Goal: Information Seeking & Learning: Find specific fact

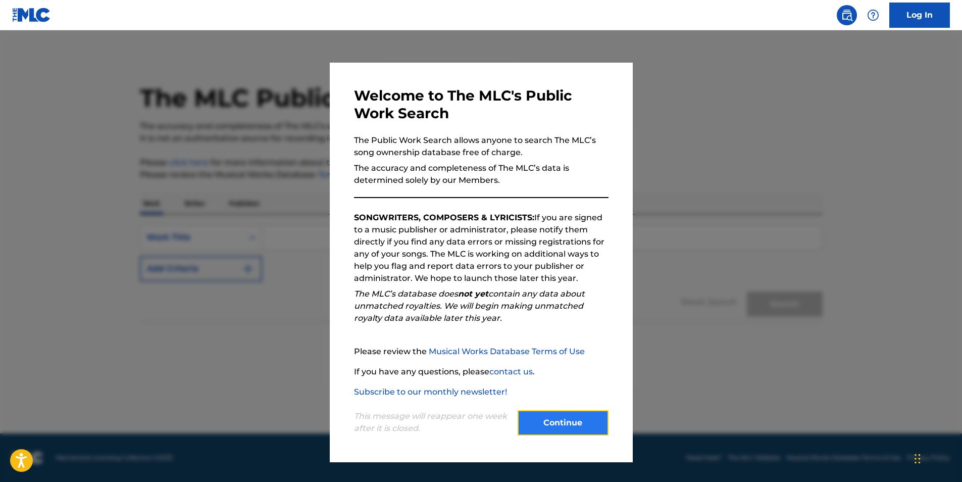
click at [589, 431] on button "Continue" at bounding box center [563, 422] width 91 height 25
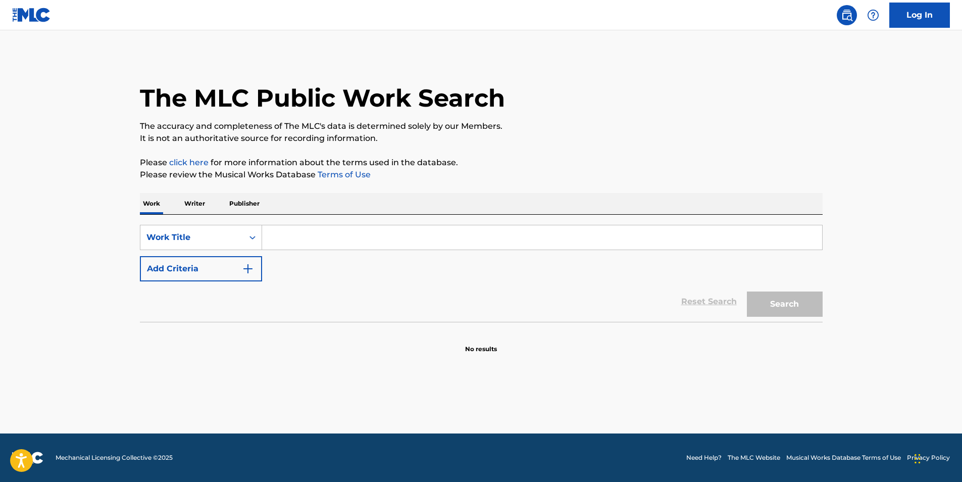
click at [321, 248] on input "Search Form" at bounding box center [542, 237] width 560 height 24
type input "t"
type input "your room"
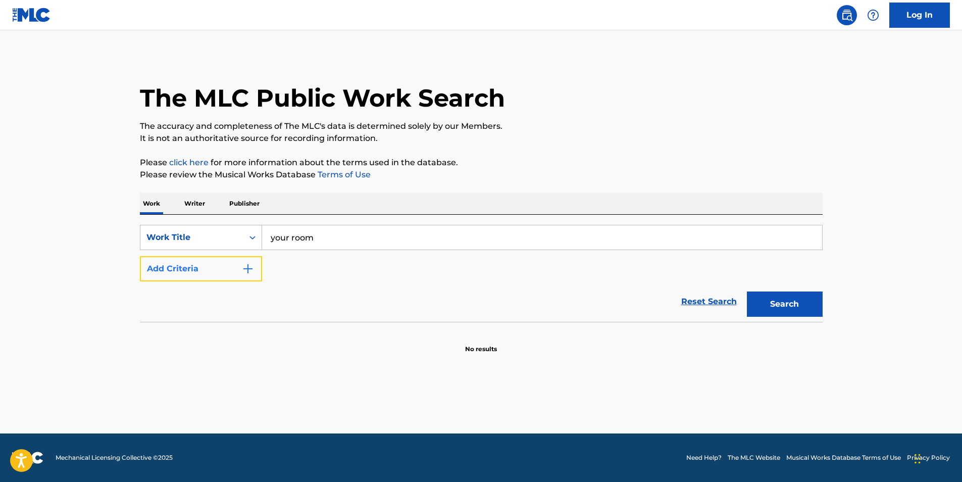
click at [254, 273] on button "Add Criteria" at bounding box center [201, 268] width 122 height 25
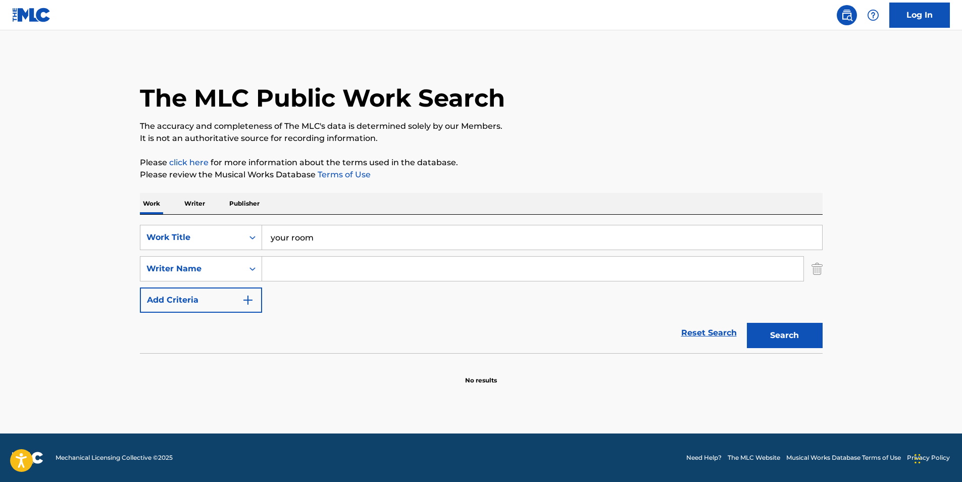
click at [326, 270] on input "Search Form" at bounding box center [533, 269] width 542 height 24
type input "bach"
click at [747, 323] on button "Search" at bounding box center [785, 335] width 76 height 25
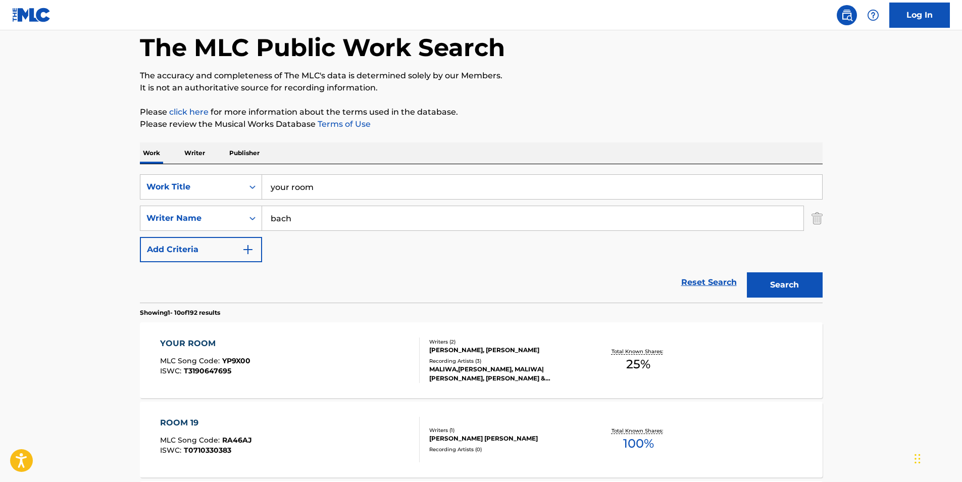
scroll to position [101, 0]
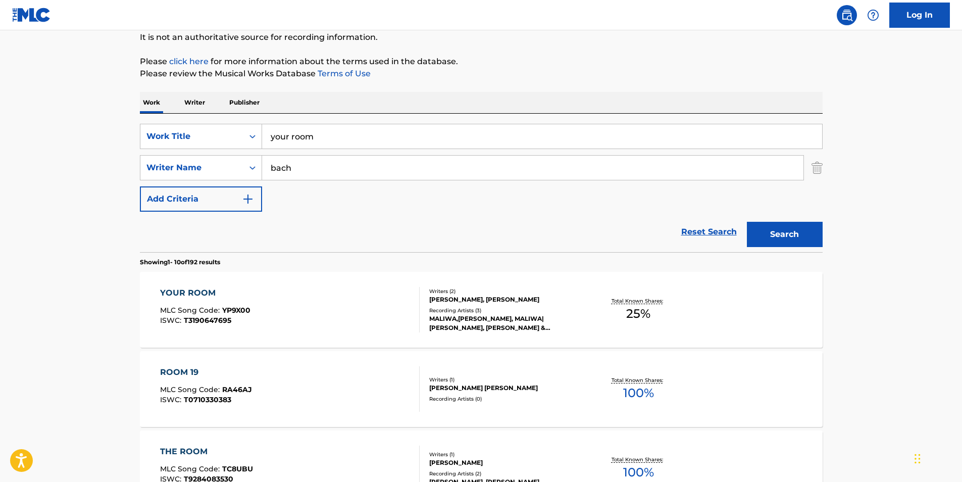
click at [204, 302] on div "YOUR ROOM MLC Song Code : YP9X00 ISWC : T3190647695" at bounding box center [205, 309] width 90 height 45
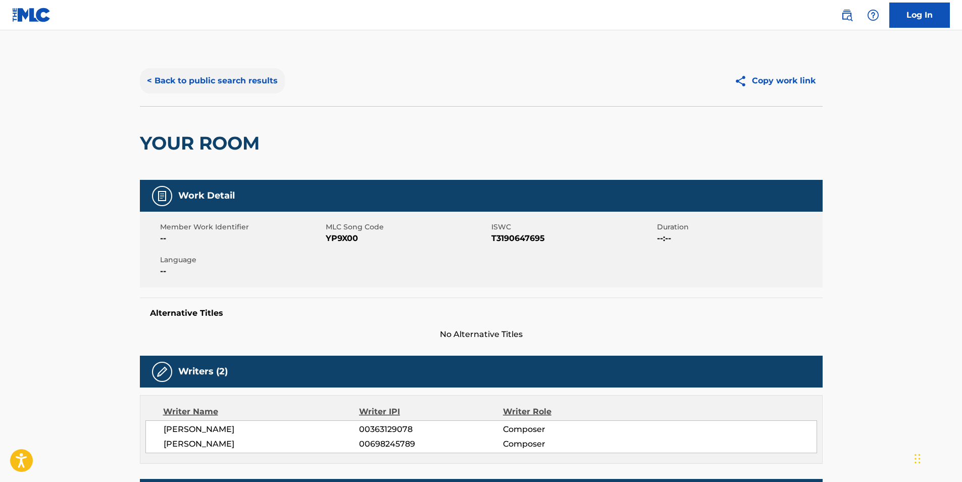
click at [256, 83] on button "< Back to public search results" at bounding box center [212, 80] width 145 height 25
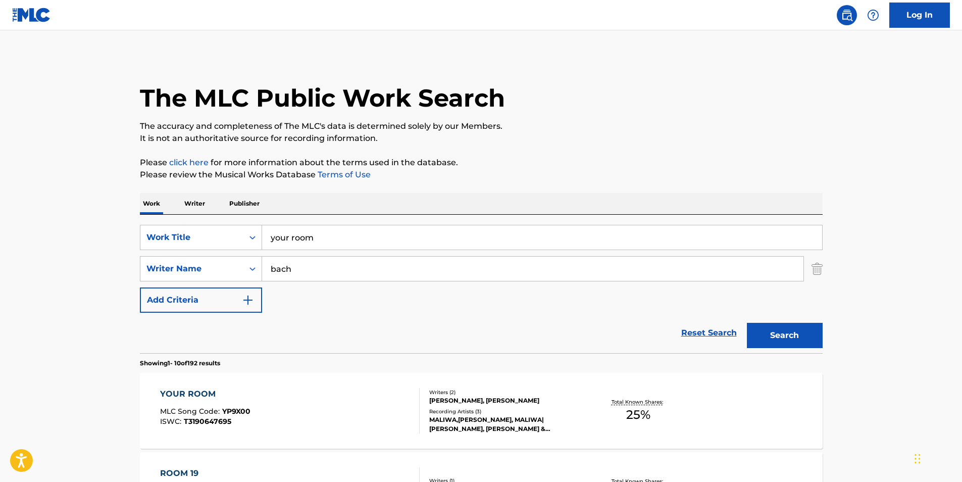
scroll to position [101, 0]
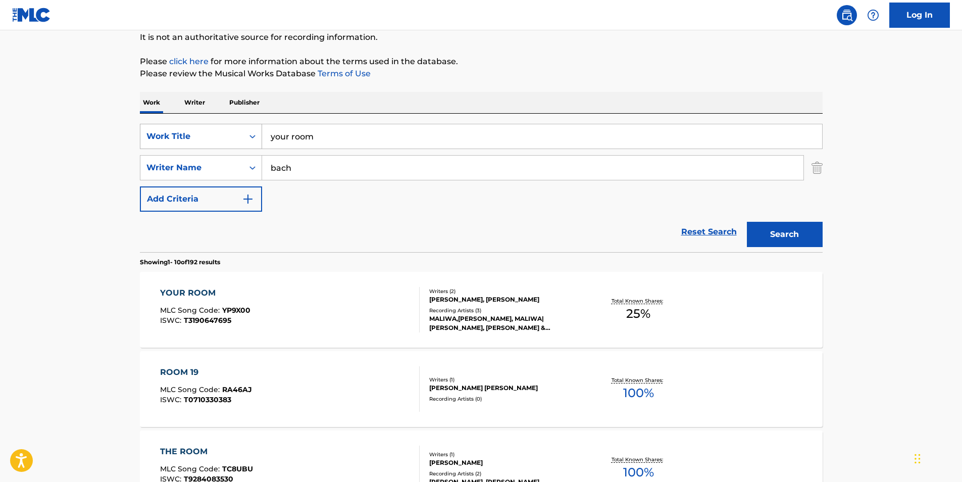
drag, startPoint x: 351, startPoint y: 135, endPoint x: 240, endPoint y: 133, distance: 110.7
click at [241, 134] on div "SearchWithCriteria851f4cb9-93c3-47f2-9b0d-8f0e2ab3b6a5 Work Title your room" at bounding box center [481, 136] width 683 height 25
type input "chique cafe"
type input "[PERSON_NAME]"
click at [747, 222] on button "Search" at bounding box center [785, 234] width 76 height 25
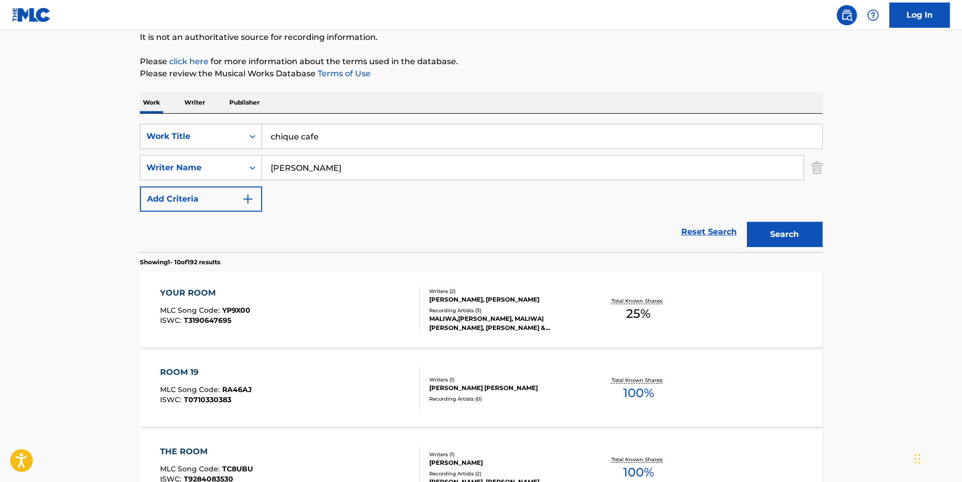
scroll to position [0, 0]
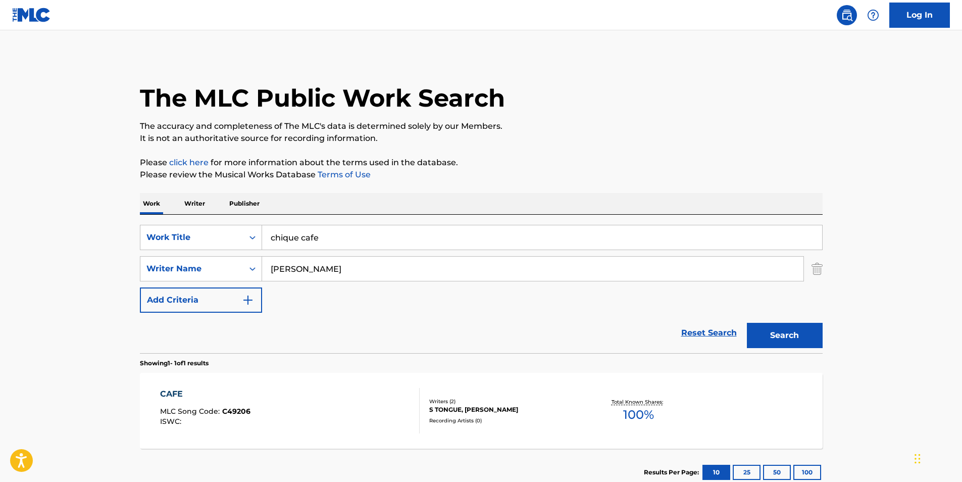
click at [183, 391] on div "CAFE" at bounding box center [205, 394] width 90 height 12
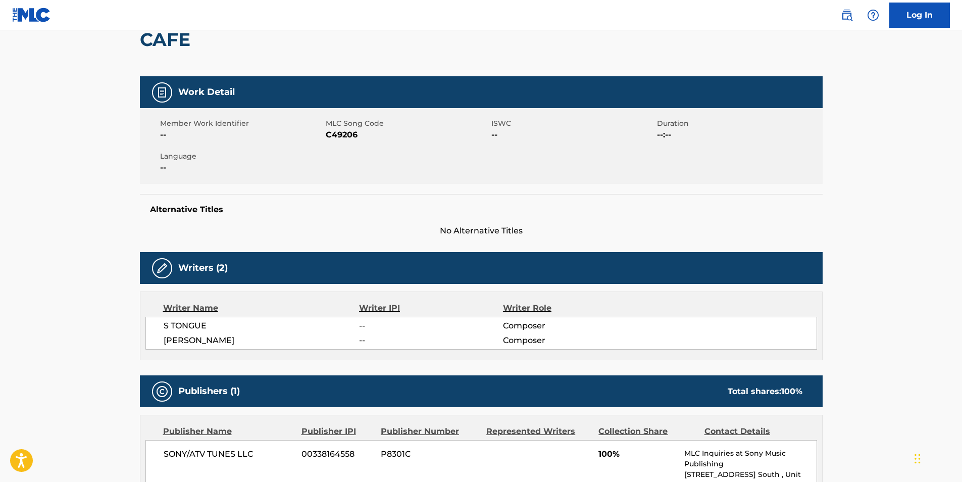
scroll to position [3, 0]
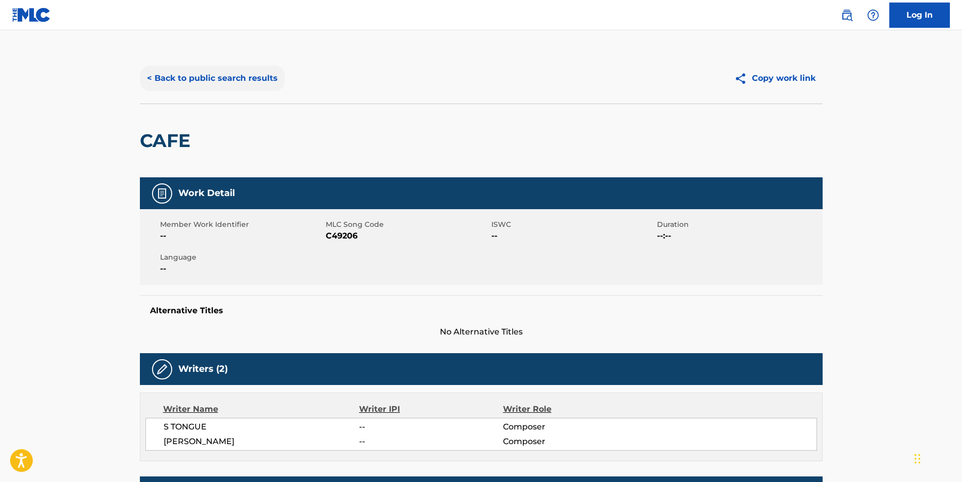
click at [160, 75] on button "< Back to public search results" at bounding box center [212, 78] width 145 height 25
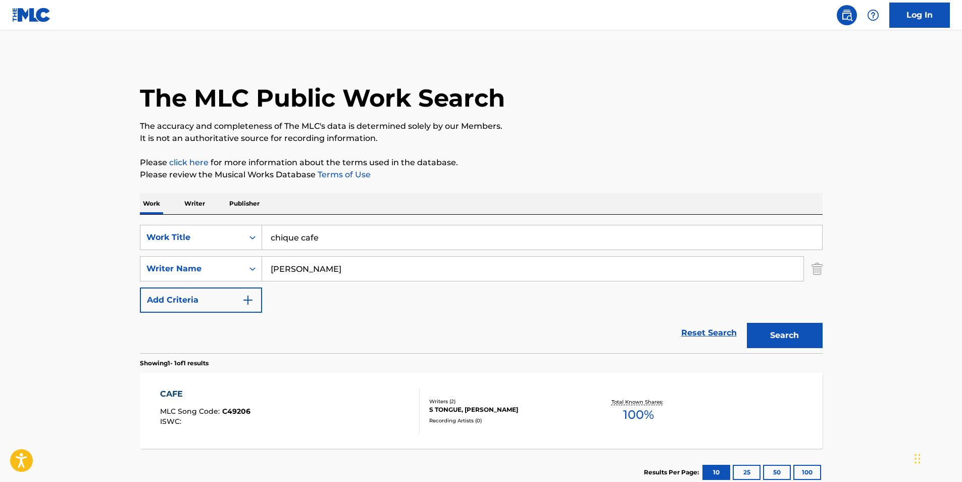
scroll to position [68, 0]
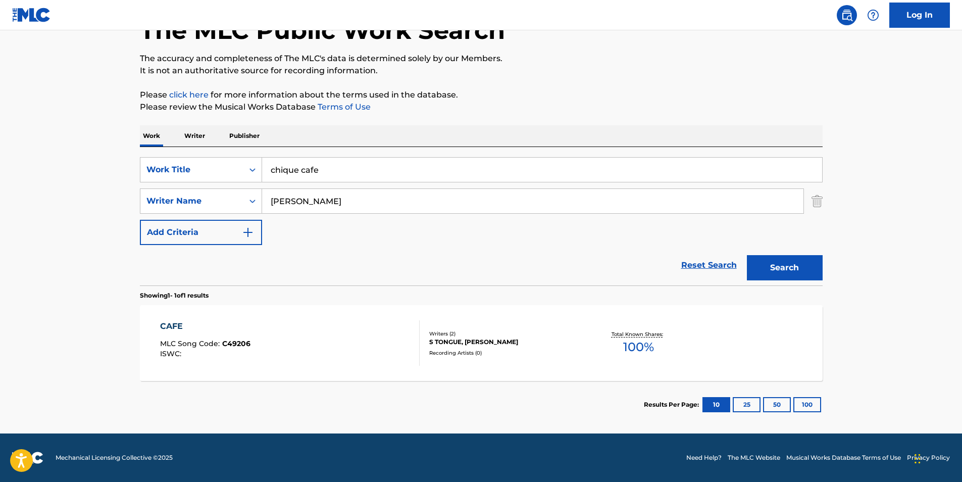
click at [268, 172] on input "chique cafe" at bounding box center [542, 170] width 560 height 24
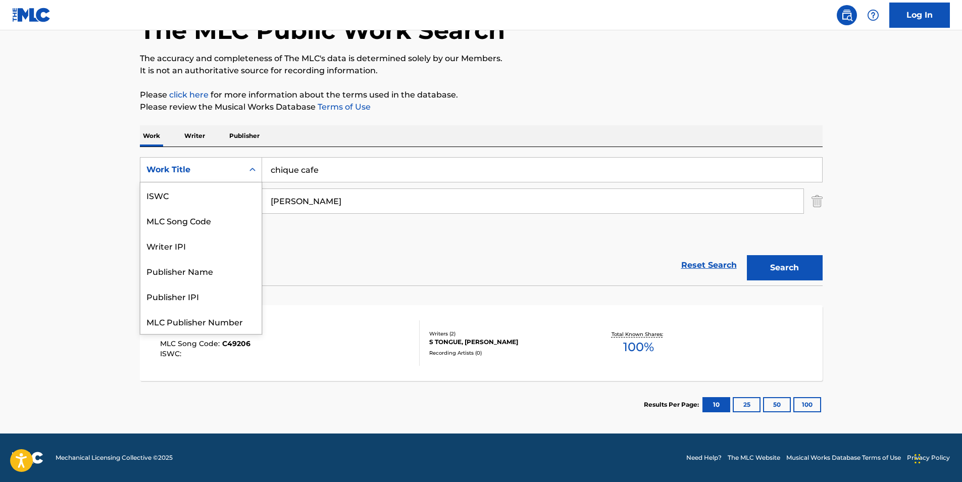
click at [255, 171] on icon "Search Form" at bounding box center [253, 170] width 10 height 10
click at [100, 184] on main "The MLC Public Work Search The accuracy and completeness of The MLC's data is d…" at bounding box center [481, 198] width 962 height 471
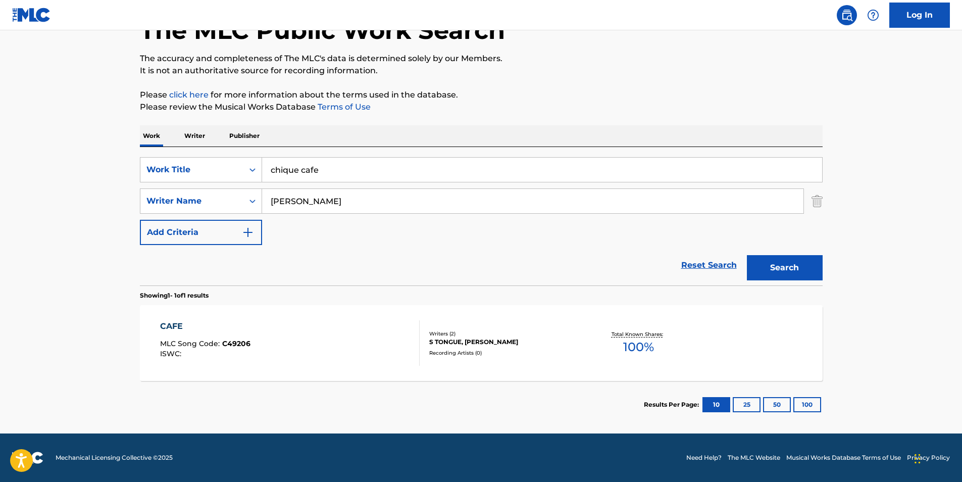
drag, startPoint x: 375, startPoint y: 164, endPoint x: 358, endPoint y: 166, distance: 17.8
click at [367, 166] on input "chique cafe" at bounding box center [542, 170] width 560 height 24
drag, startPoint x: 286, startPoint y: 166, endPoint x: 215, endPoint y: 161, distance: 71.4
click at [220, 165] on div "SearchWithCriteria851f4cb9-93c3-47f2-9b0d-8f0e2ab3b6a5 Work Title chique cafe" at bounding box center [481, 169] width 683 height 25
paste input "CHIQUE CAFE"
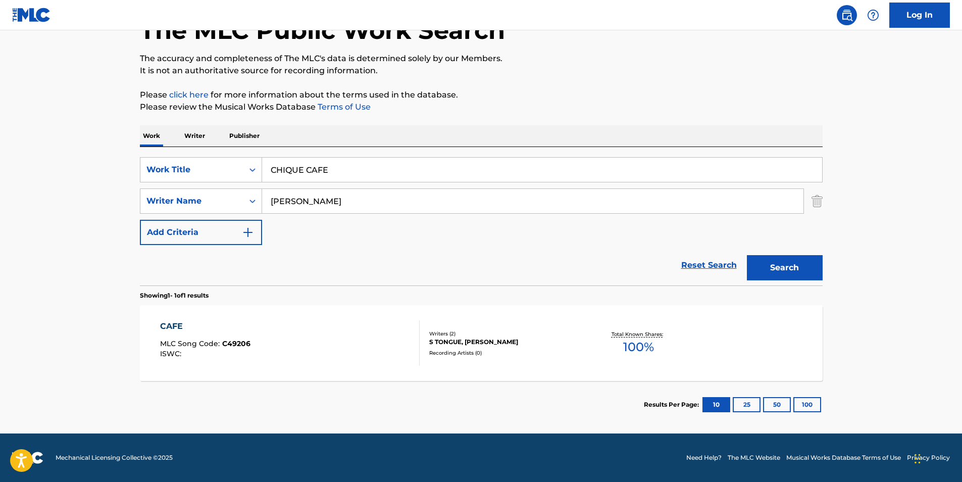
click at [747, 255] on button "Search" at bounding box center [785, 267] width 76 height 25
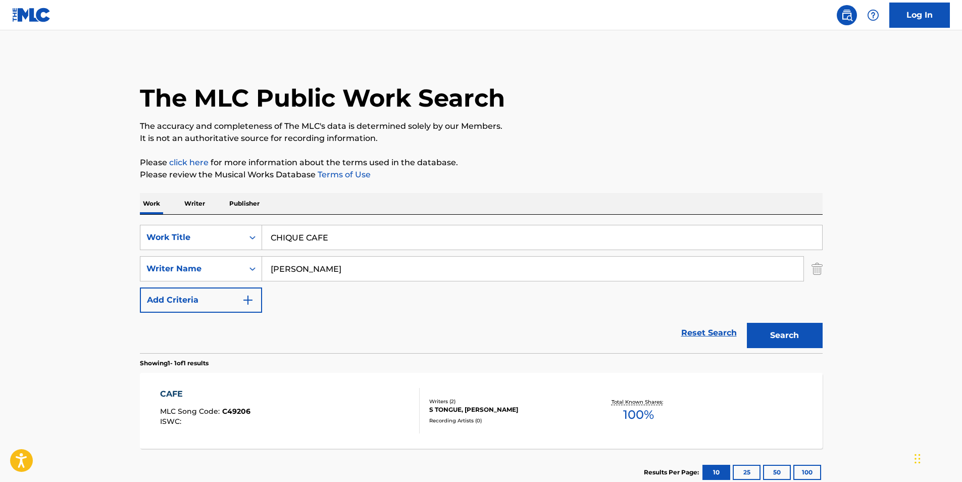
scroll to position [68, 0]
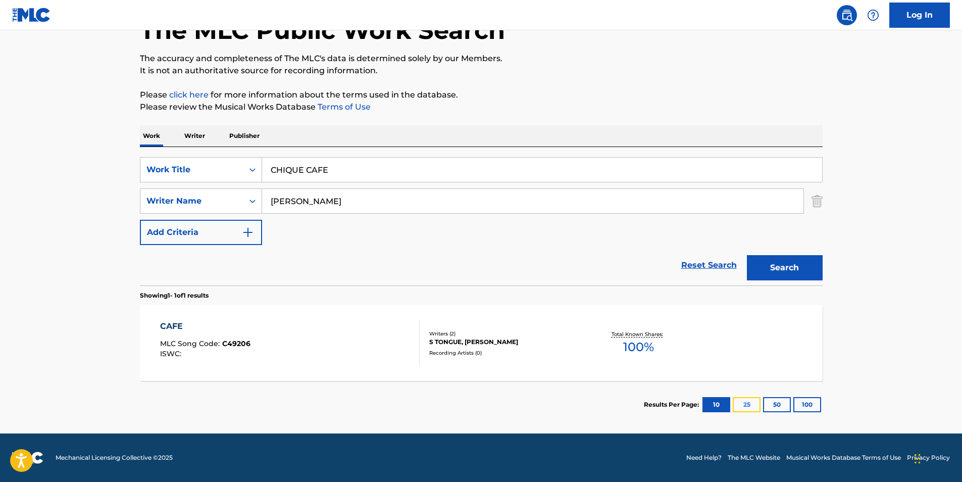
click at [742, 405] on button "25" at bounding box center [747, 404] width 28 height 15
drag, startPoint x: 357, startPoint y: 167, endPoint x: 182, endPoint y: 167, distance: 174.8
click at [182, 167] on div "SearchWithCriteria851f4cb9-93c3-47f2-9b0d-8f0e2ab3b6a5 Work Title CHIQUE CAFE" at bounding box center [481, 169] width 683 height 25
type input "a bunch of flowers"
type input "harzer"
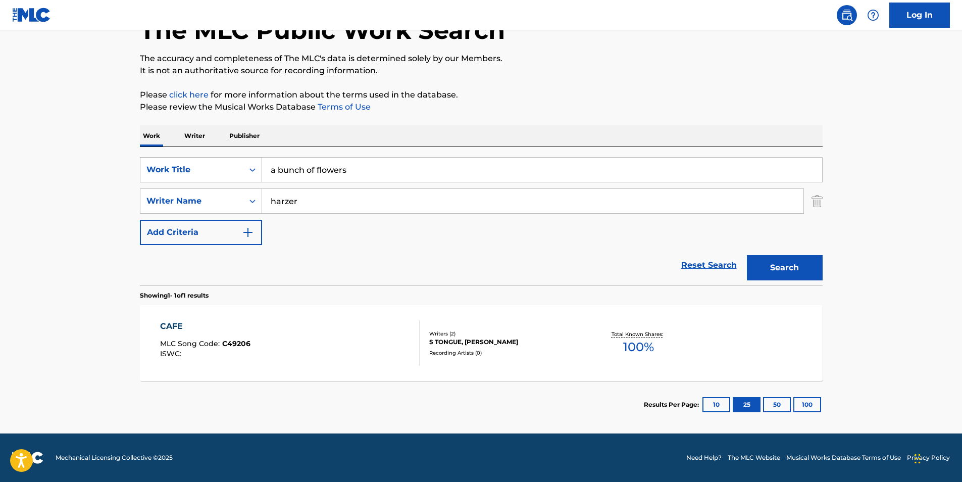
click at [747, 255] on button "Search" at bounding box center [785, 267] width 76 height 25
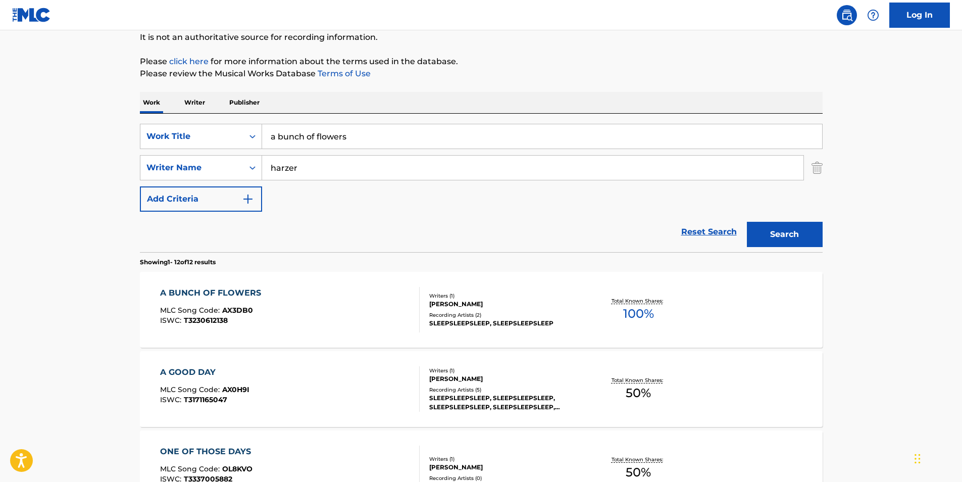
scroll to position [152, 0]
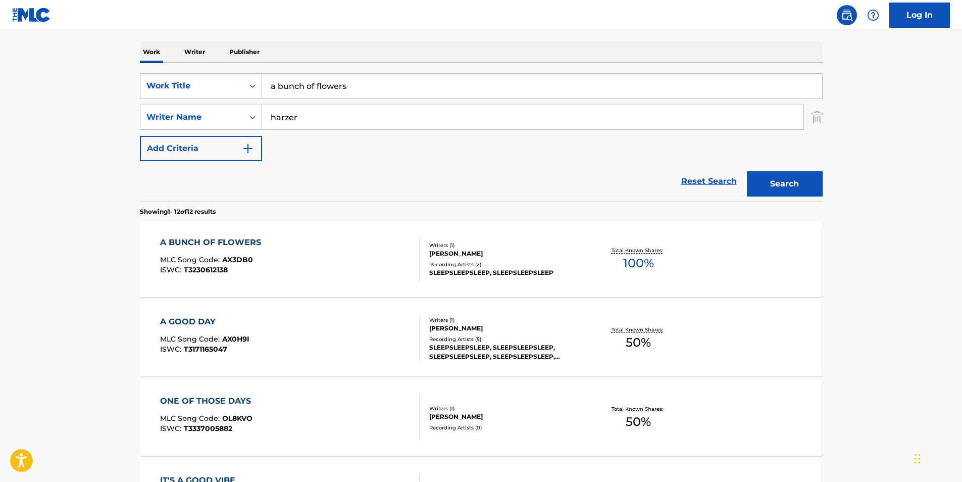
click at [230, 234] on div "A BUNCH OF FLOWERS MLC Song Code : AX3DB0 ISWC : T3230612138 Writers ( 1 ) [PER…" at bounding box center [481, 259] width 683 height 76
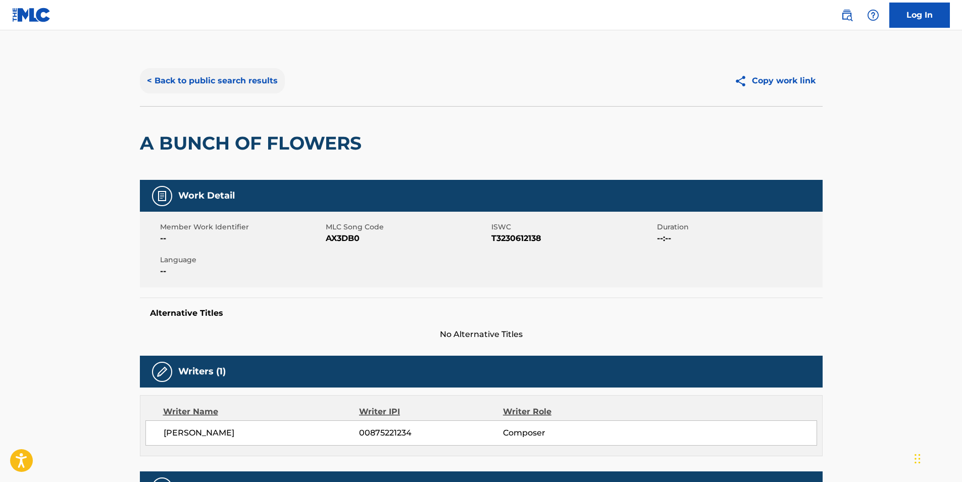
click at [170, 81] on button "< Back to public search results" at bounding box center [212, 80] width 145 height 25
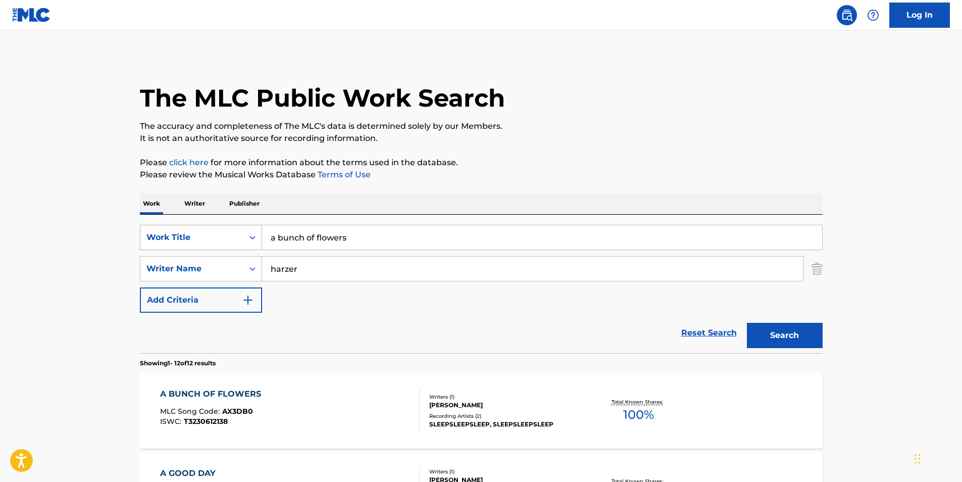
scroll to position [152, 0]
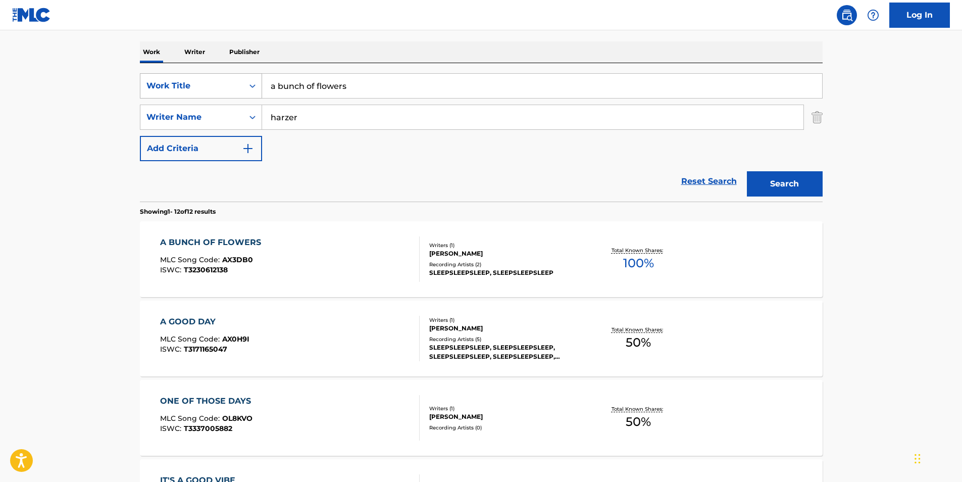
drag, startPoint x: 367, startPoint y: 83, endPoint x: 231, endPoint y: 85, distance: 135.9
click at [231, 85] on div "SearchWithCriteria851f4cb9-93c3-47f2-9b0d-8f0e2ab3b6a5 Work Title a bunch of fl…" at bounding box center [481, 85] width 683 height 25
type input "colorful"
drag, startPoint x: 270, startPoint y: 123, endPoint x: 242, endPoint y: 123, distance: 27.8
click at [242, 123] on div "SearchWithCriteria4157db53-97c2-40a7-813e-14d0a3e78275 Writer Name [PERSON_NAME]" at bounding box center [481, 117] width 683 height 25
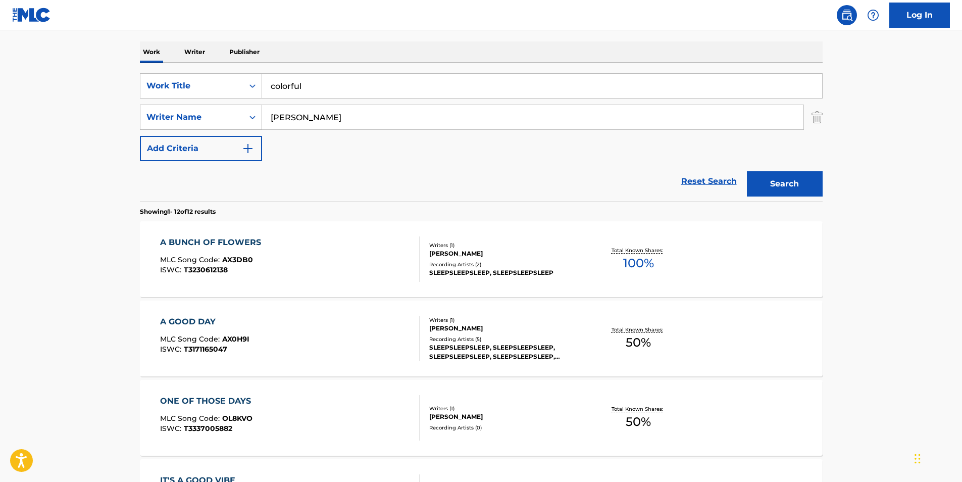
type input "[PERSON_NAME]"
click at [747, 171] on button "Search" at bounding box center [785, 183] width 76 height 25
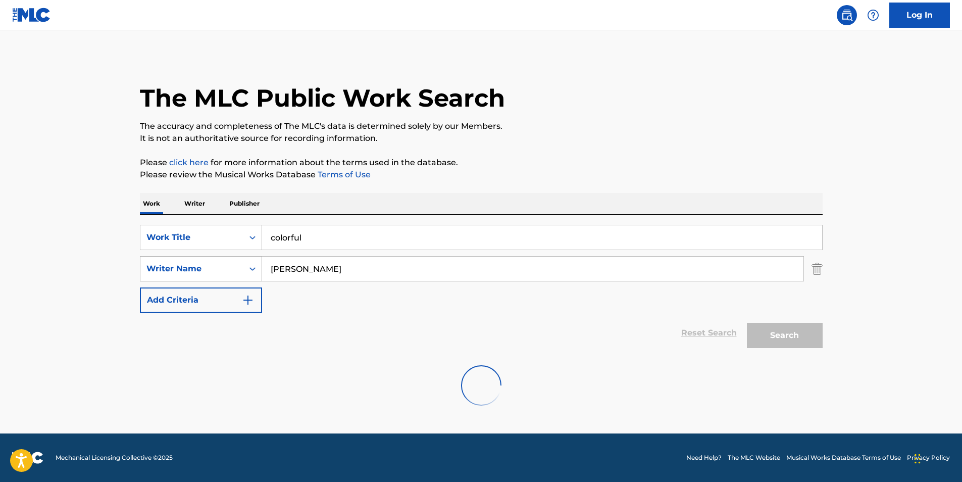
scroll to position [0, 0]
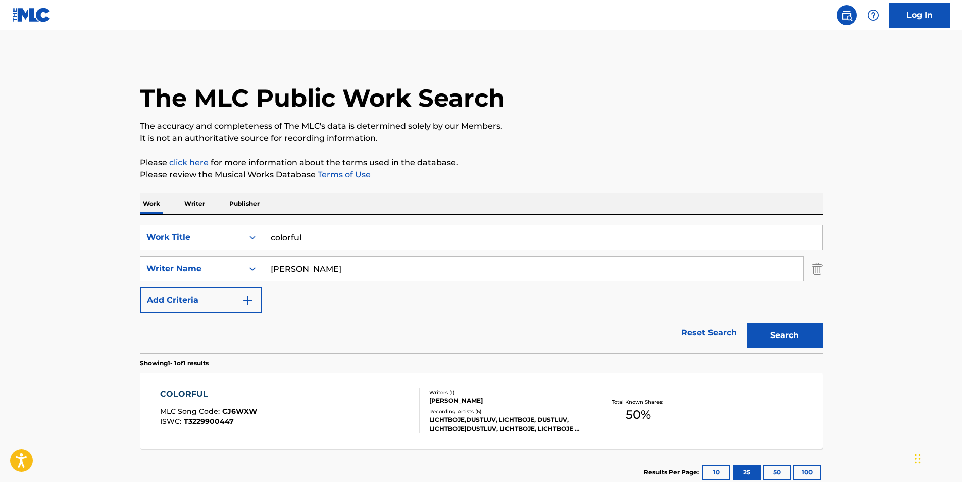
click at [179, 394] on div "COLORFUL" at bounding box center [208, 394] width 97 height 12
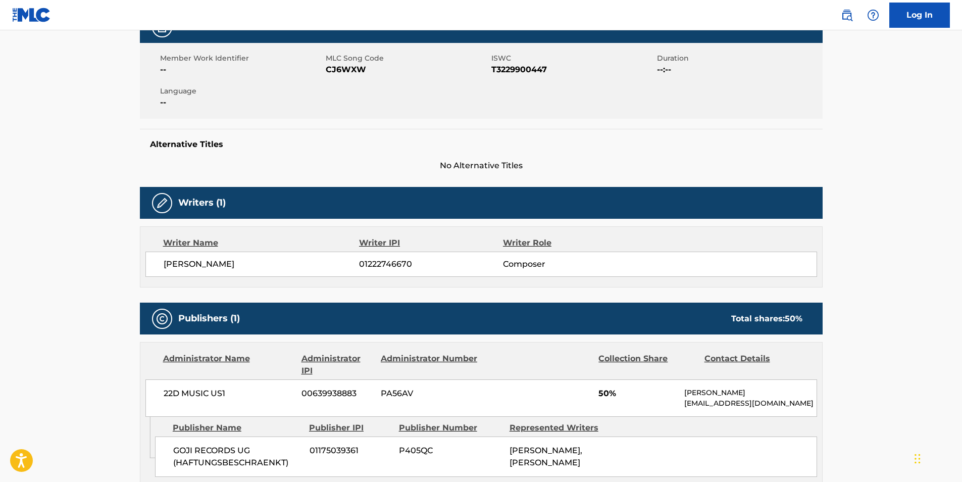
scroll to position [17, 0]
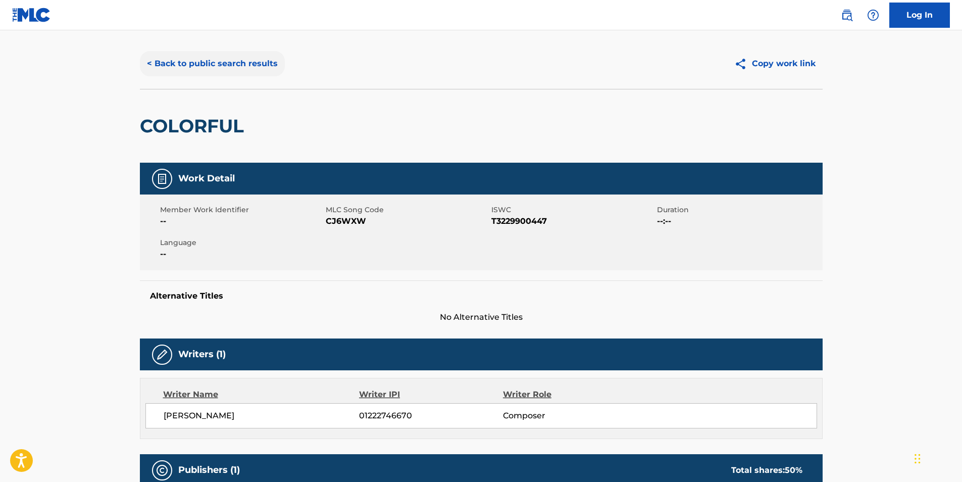
click at [171, 61] on button "< Back to public search results" at bounding box center [212, 63] width 145 height 25
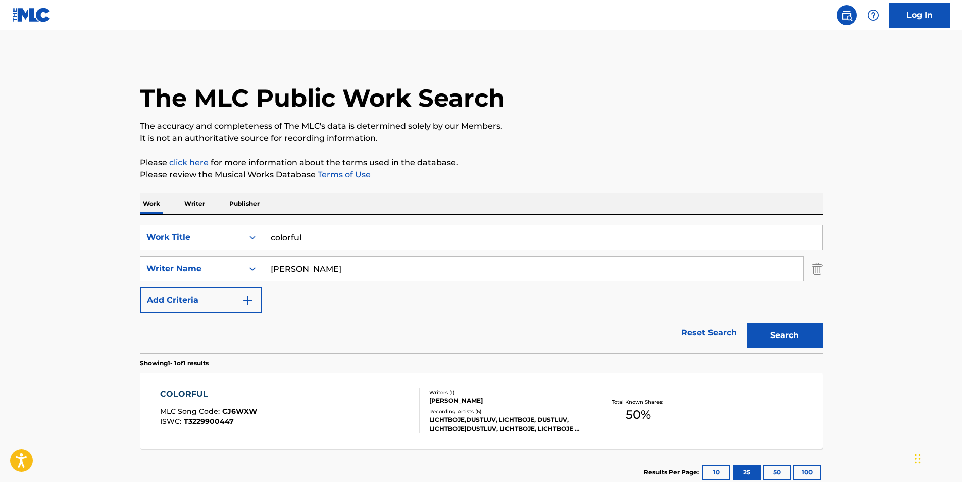
drag, startPoint x: 320, startPoint y: 237, endPoint x: 215, endPoint y: 235, distance: 104.6
click at [215, 235] on div "SearchWithCriteria851f4cb9-93c3-47f2-9b0d-8f0e2ab3b6a5 Work Title colorful" at bounding box center [481, 237] width 683 height 25
click at [341, 332] on div "Reset Search Search" at bounding box center [481, 333] width 683 height 40
click at [304, 239] on input "g-" at bounding box center [542, 237] width 560 height 24
type input "g-jazz"
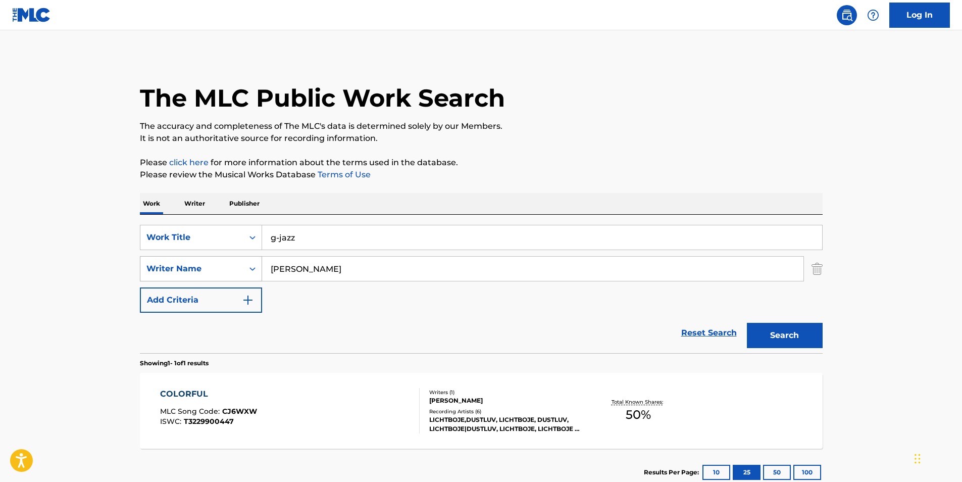
drag, startPoint x: 341, startPoint y: 274, endPoint x: 254, endPoint y: 274, distance: 86.9
click at [254, 274] on div "SearchWithCriteria4157db53-97c2-40a7-813e-14d0a3e78275 Writer Name [PERSON_NAME]" at bounding box center [481, 268] width 683 height 25
type input "harzer"
click at [747, 323] on button "Search" at bounding box center [785, 335] width 76 height 25
click at [198, 403] on div "G-JAZZ MLC Song Code : GF4G8D ISWC : T3171166120" at bounding box center [206, 410] width 93 height 45
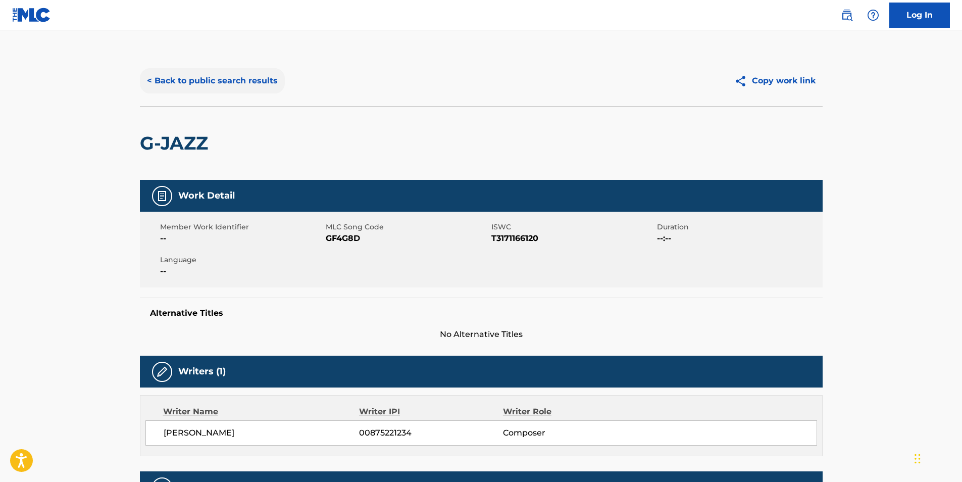
click at [153, 80] on button "< Back to public search results" at bounding box center [212, 80] width 145 height 25
